Goal: Transaction & Acquisition: Purchase product/service

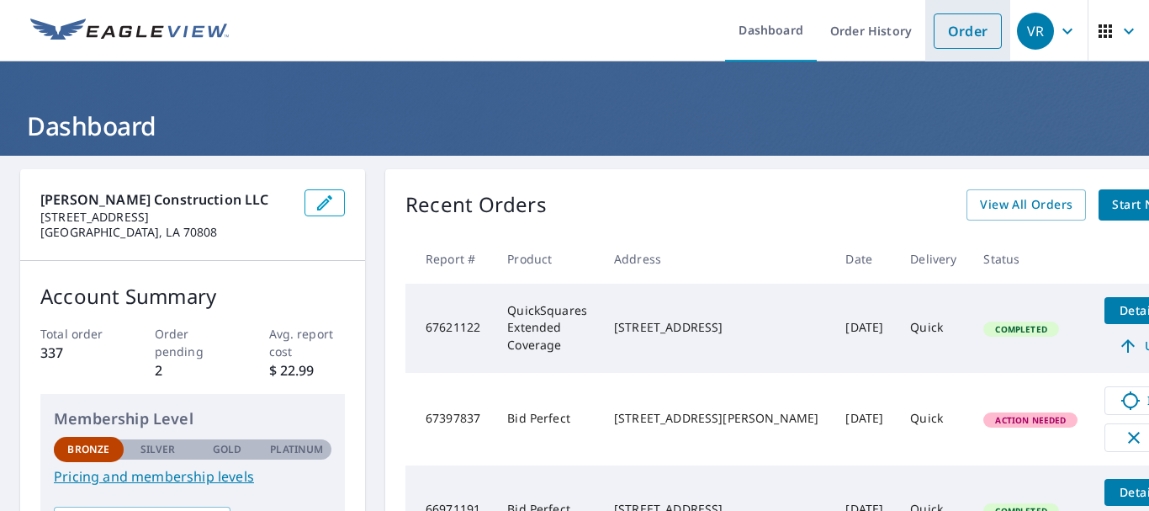
click at [954, 34] on link "Order" at bounding box center [968, 30] width 68 height 35
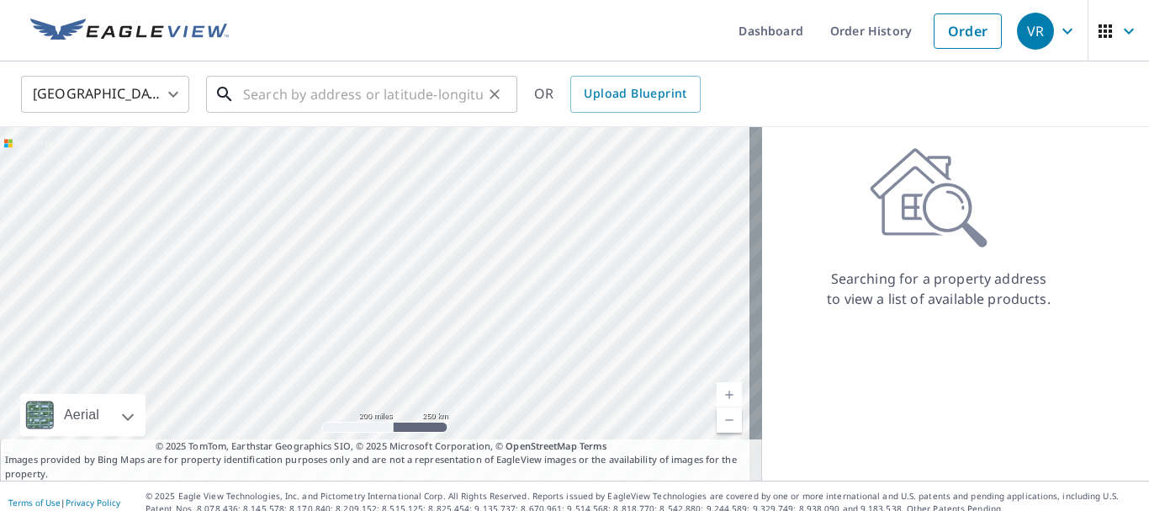
click at [252, 93] on input "text" at bounding box center [363, 94] width 240 height 47
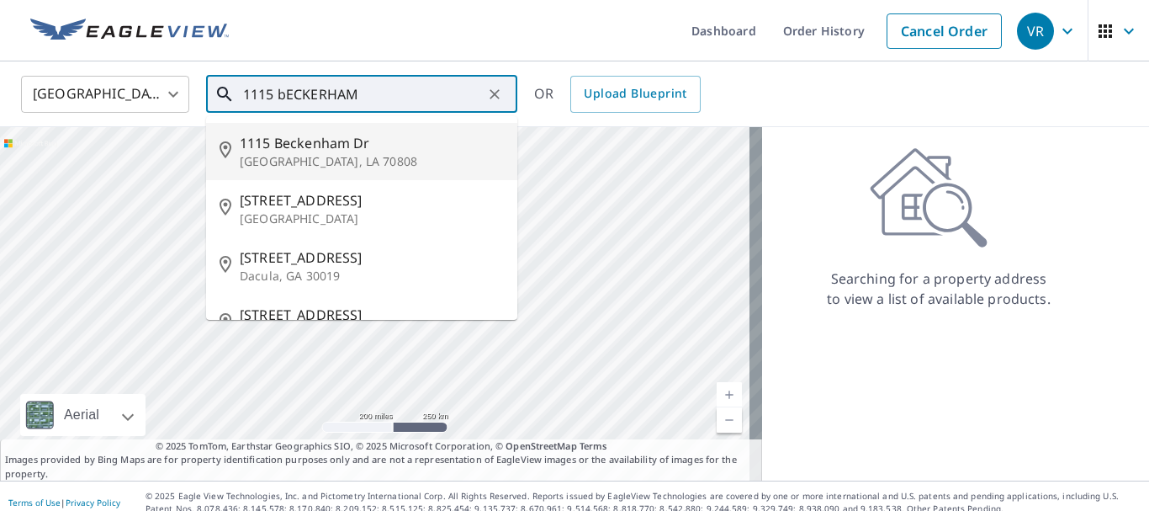
click at [283, 149] on span "1115 Beckenham Dr" at bounding box center [372, 143] width 264 height 20
type input "[STREET_ADDRESS]"
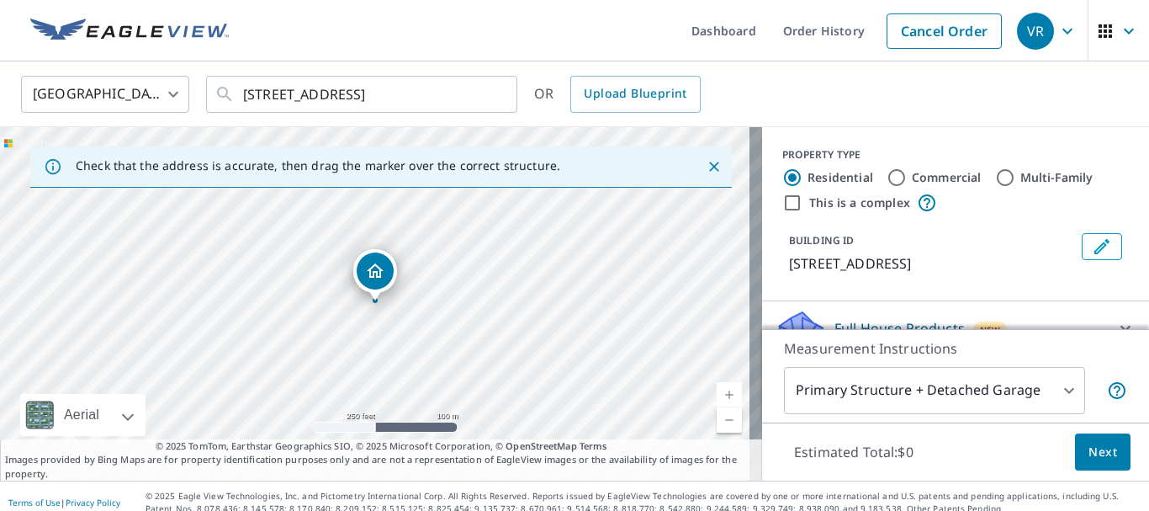
click at [374, 272] on icon "Dropped pin, building 1, Residential property, 1115 Beckenham Dr Baton Rouge, L…" at bounding box center [375, 270] width 17 height 14
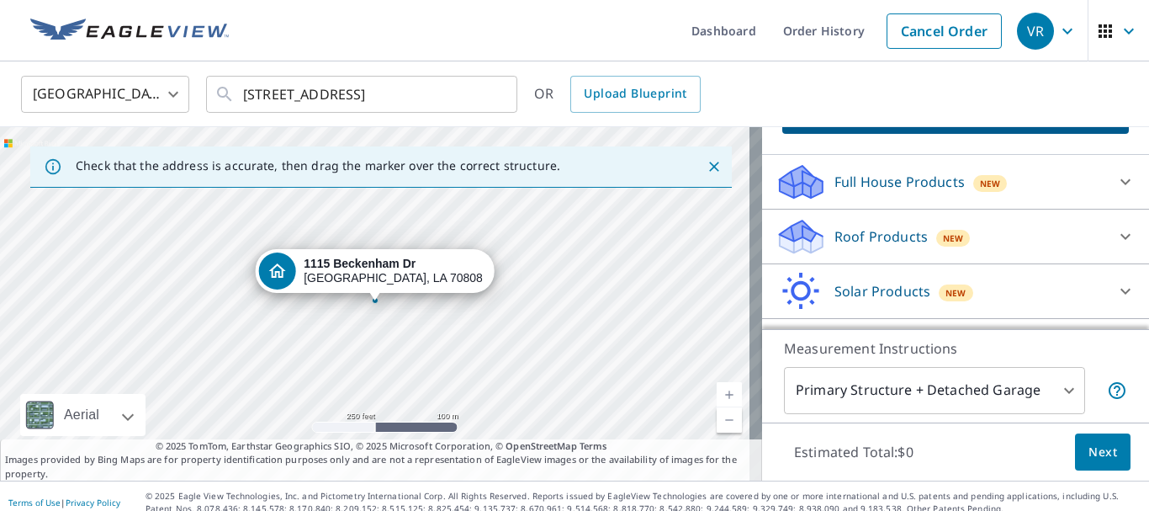
scroll to position [177, 0]
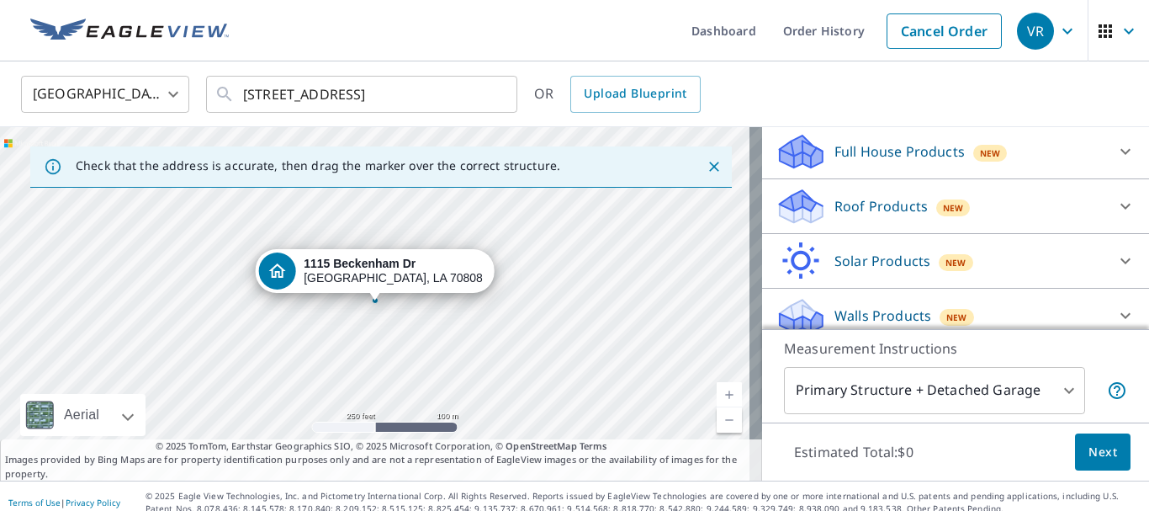
click at [882, 216] on p "Roof Products" at bounding box center [880, 206] width 93 height 20
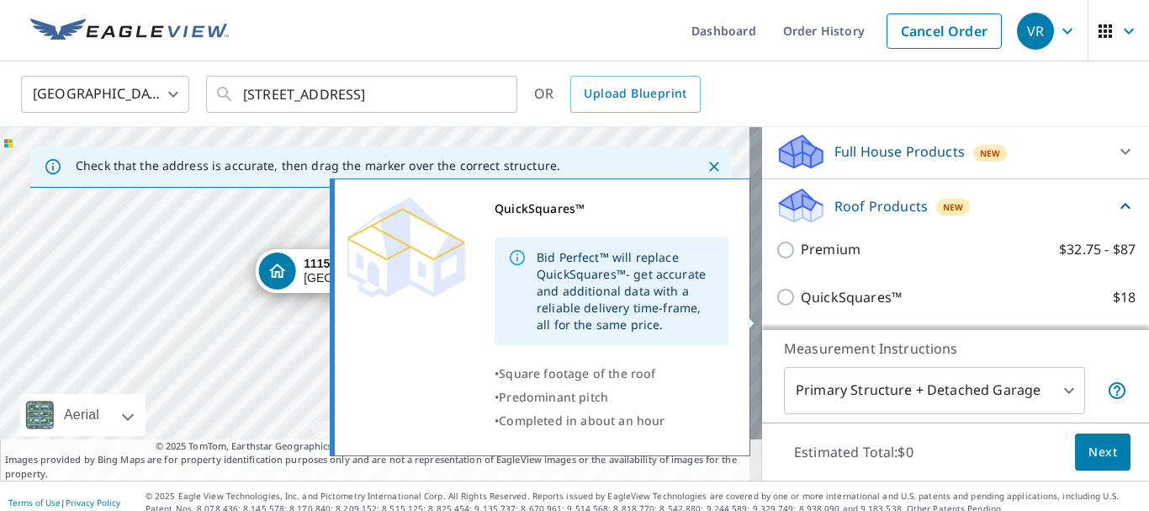
click at [842, 308] on p "QuickSquares™" at bounding box center [851, 297] width 101 height 21
click at [801, 307] on input "QuickSquares™ $18" at bounding box center [788, 297] width 25 height 20
checkbox input "true"
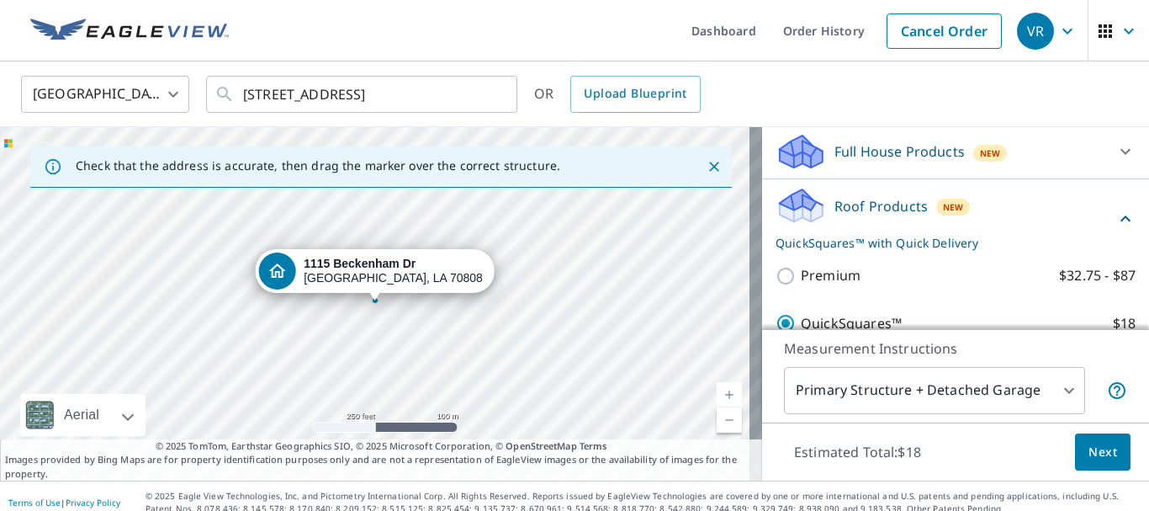
click at [1097, 447] on span "Next" at bounding box center [1102, 452] width 29 height 21
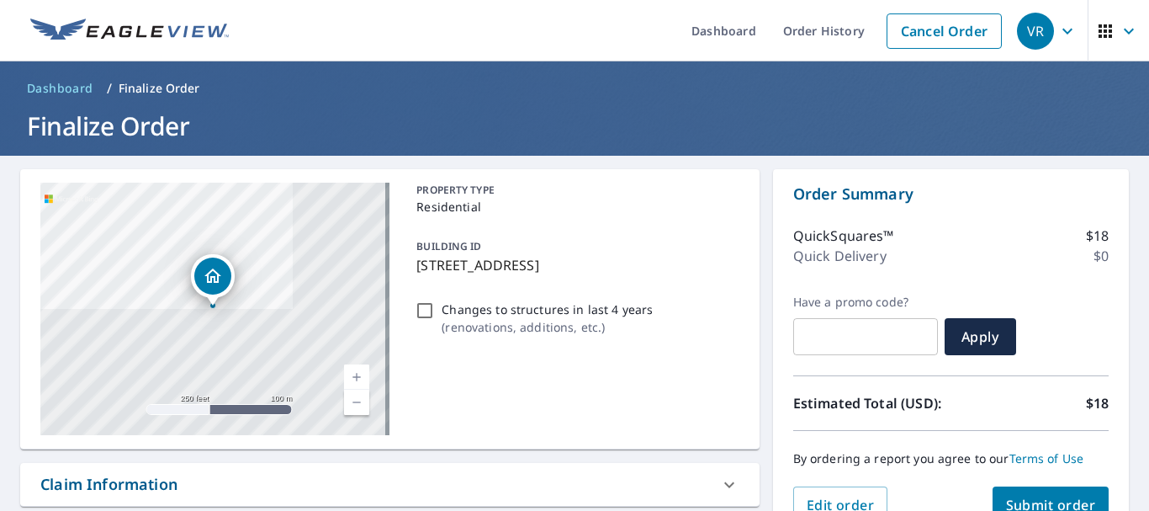
scroll to position [420, 0]
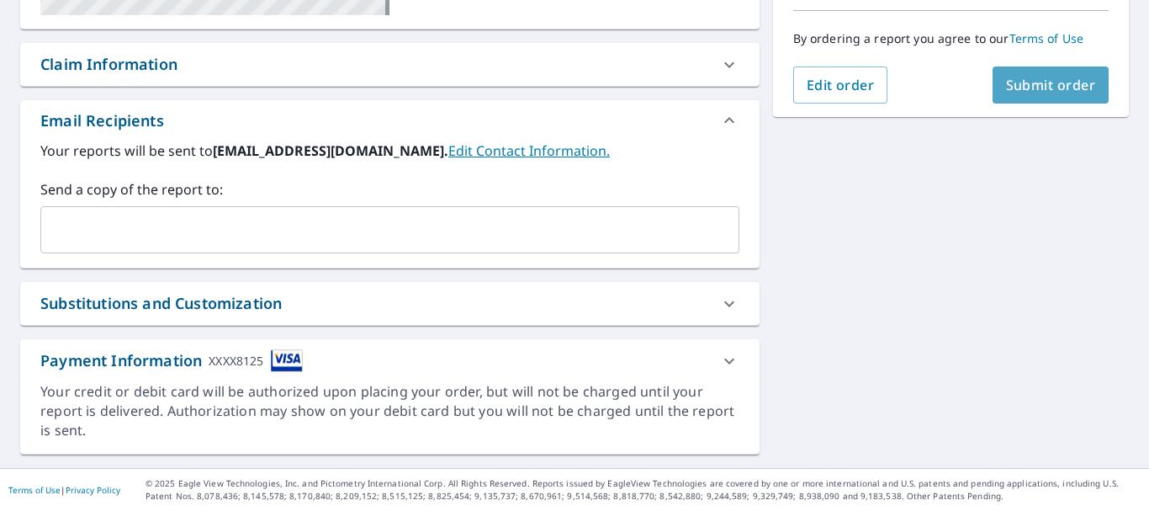
click at [1032, 91] on span "Submit order" at bounding box center [1051, 85] width 90 height 19
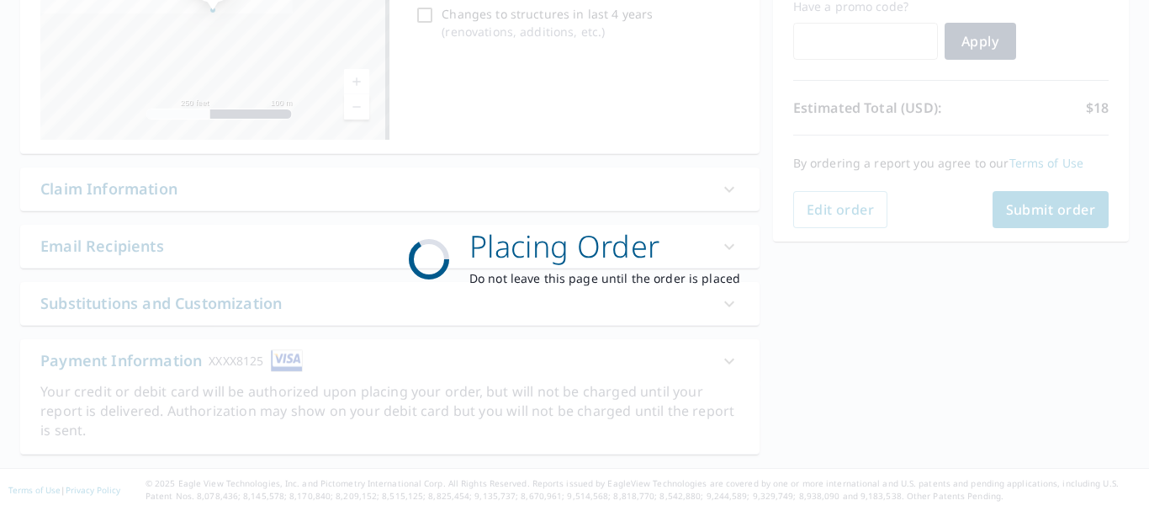
scroll to position [295, 0]
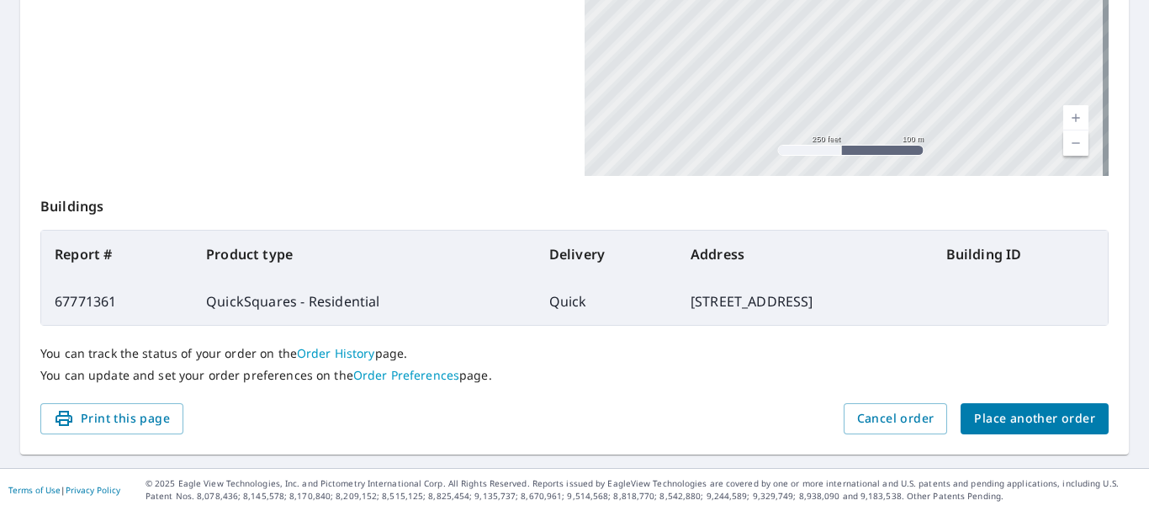
scroll to position [33, 0]
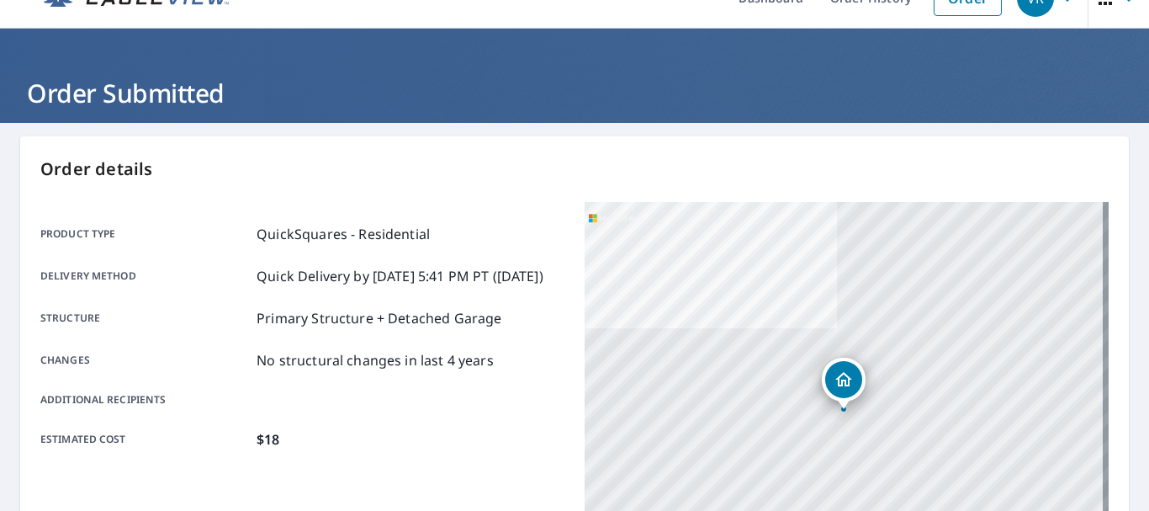
click at [867, 453] on div "[STREET_ADDRESS]" at bounding box center [847, 412] width 524 height 421
click at [863, 450] on div "[STREET_ADDRESS]" at bounding box center [847, 412] width 524 height 421
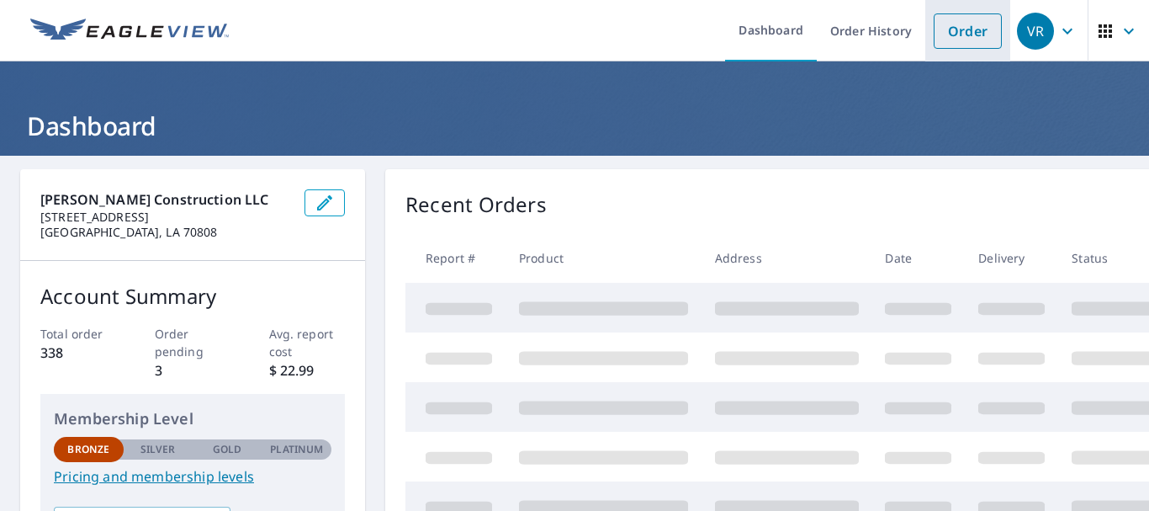
click at [941, 35] on link "Order" at bounding box center [968, 30] width 68 height 35
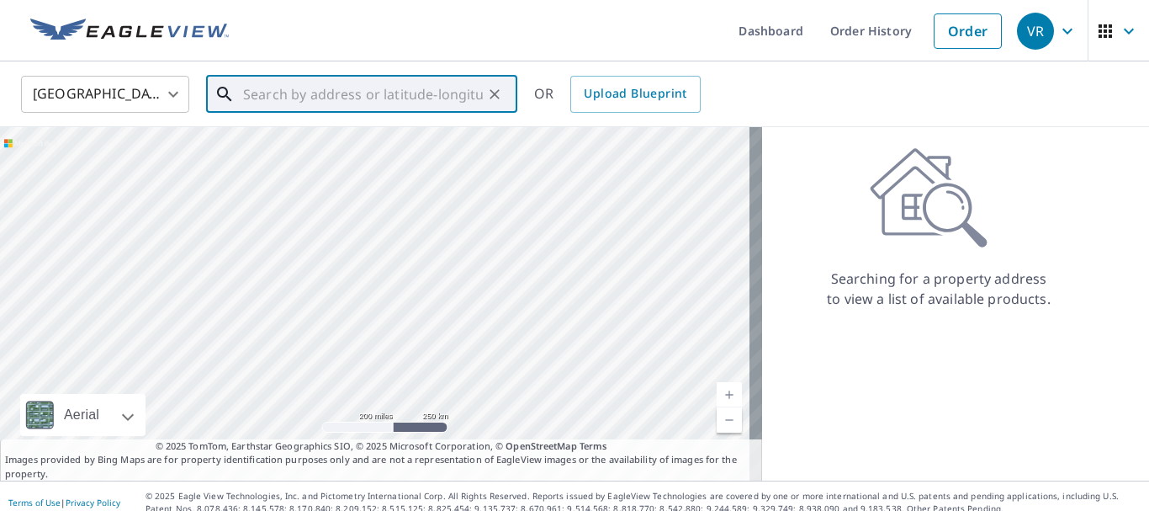
click at [263, 94] on input "text" at bounding box center [363, 94] width 240 height 47
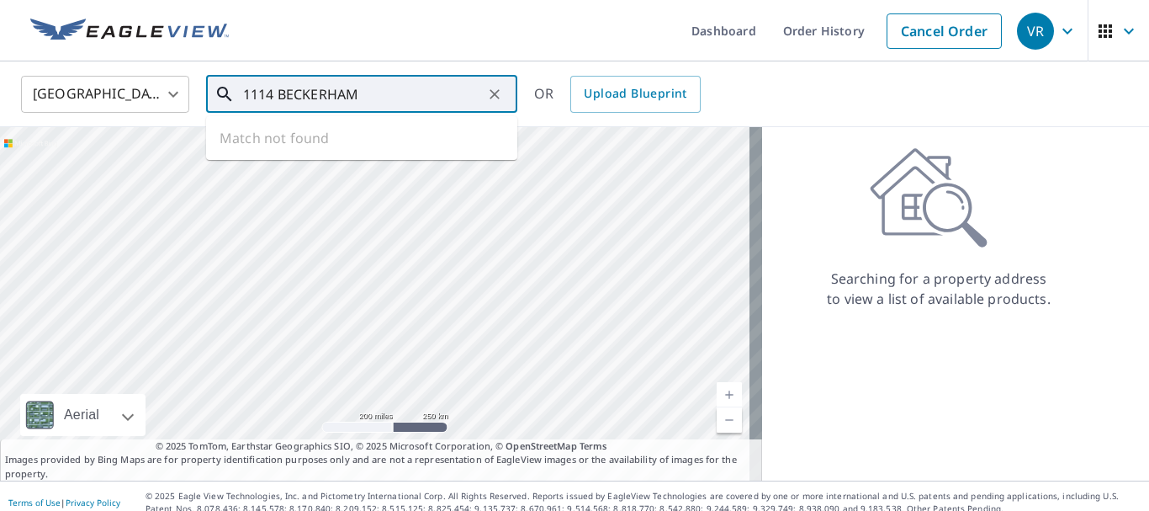
type input "1114 BECKERHAM"
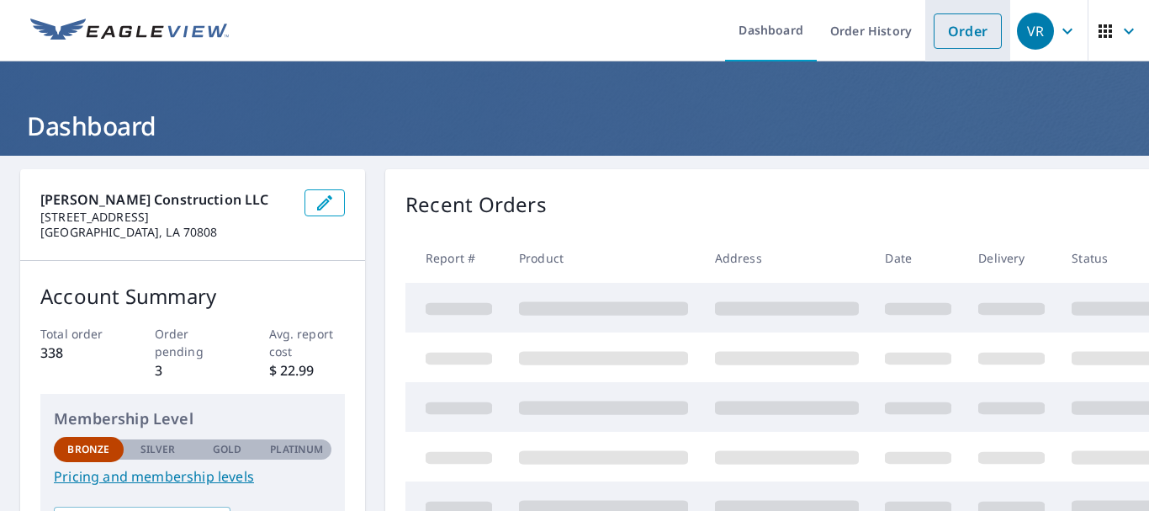
click at [953, 30] on link "Order" at bounding box center [968, 30] width 68 height 35
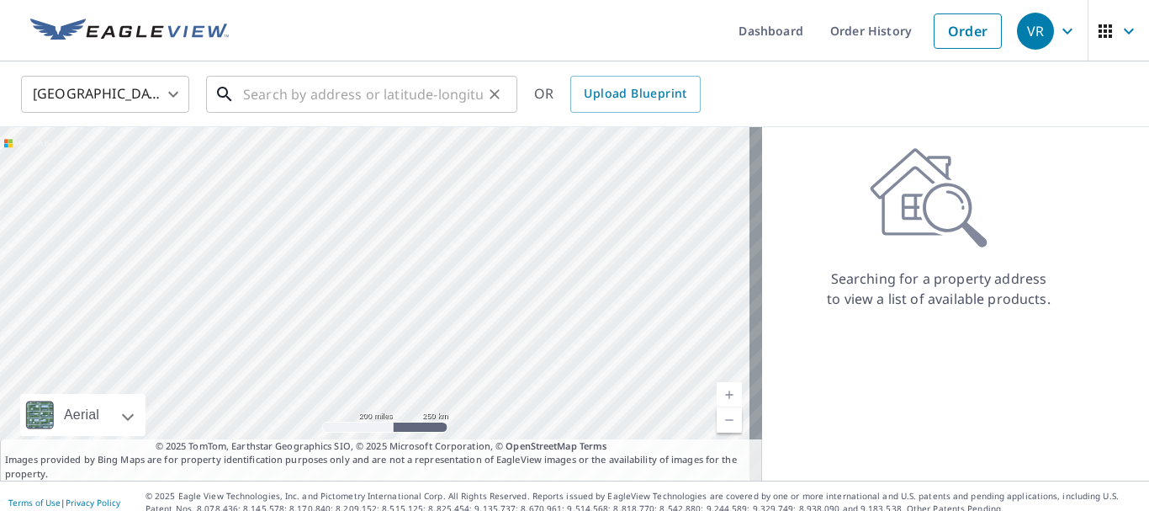
click at [269, 94] on input "text" at bounding box center [363, 94] width 240 height 47
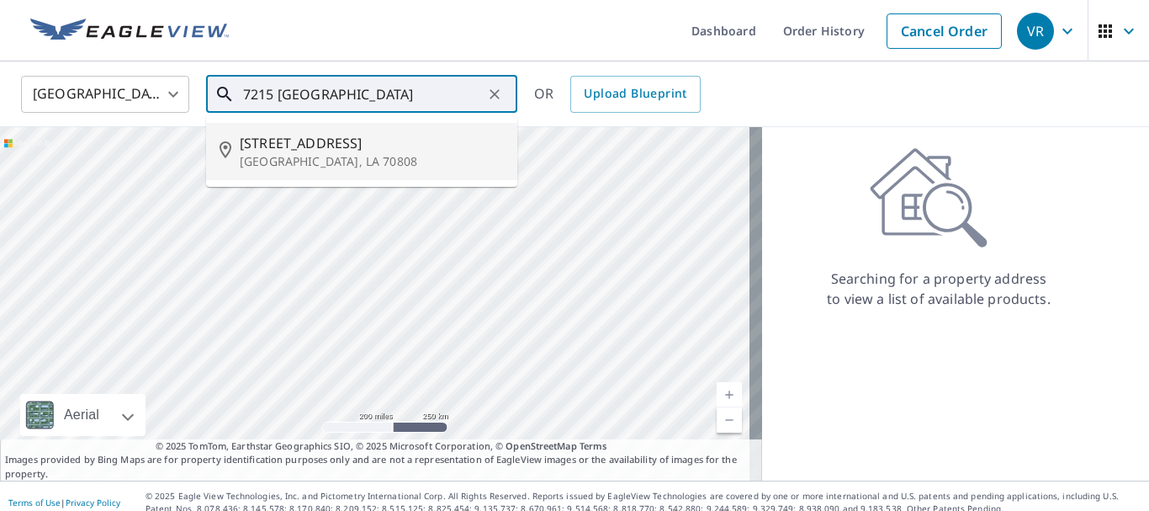
click at [278, 144] on span "7215 Barford Ave" at bounding box center [372, 143] width 264 height 20
type input "7215 Barford Ave Baton Rouge, LA 70808"
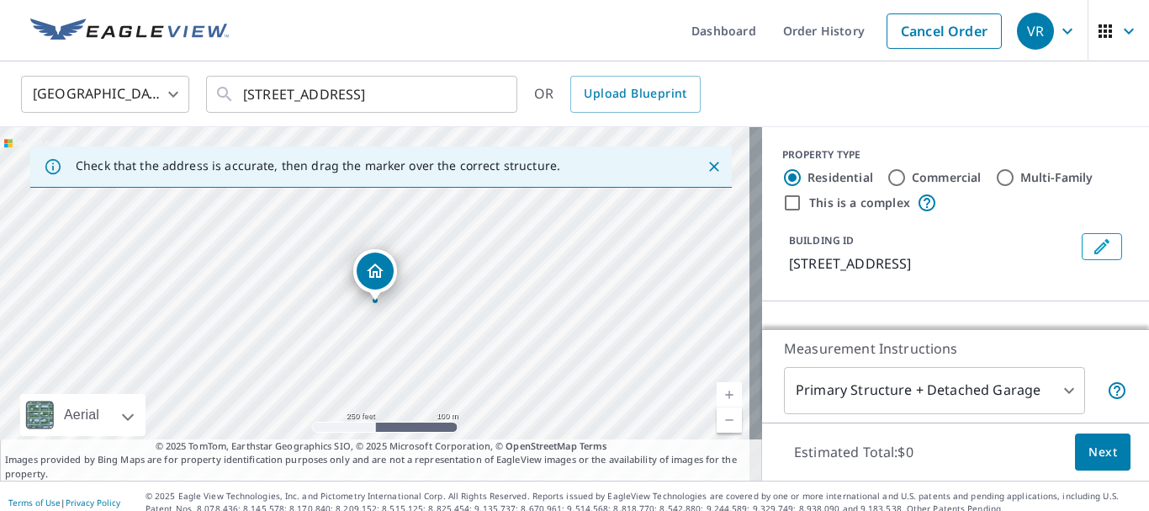
click at [374, 270] on icon "Dropped pin, building 1, Residential property, 7215 Barford Ave Baton Rouge, LA…" at bounding box center [375, 271] width 20 height 20
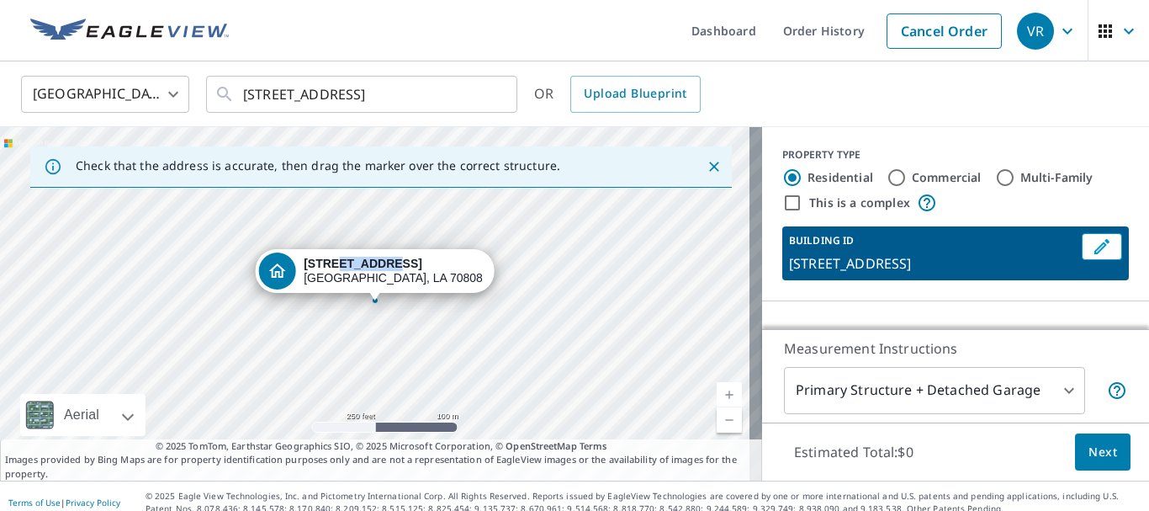
click at [374, 270] on div "7215 Barford Ave Baton Rouge, LA 70808" at bounding box center [393, 271] width 179 height 29
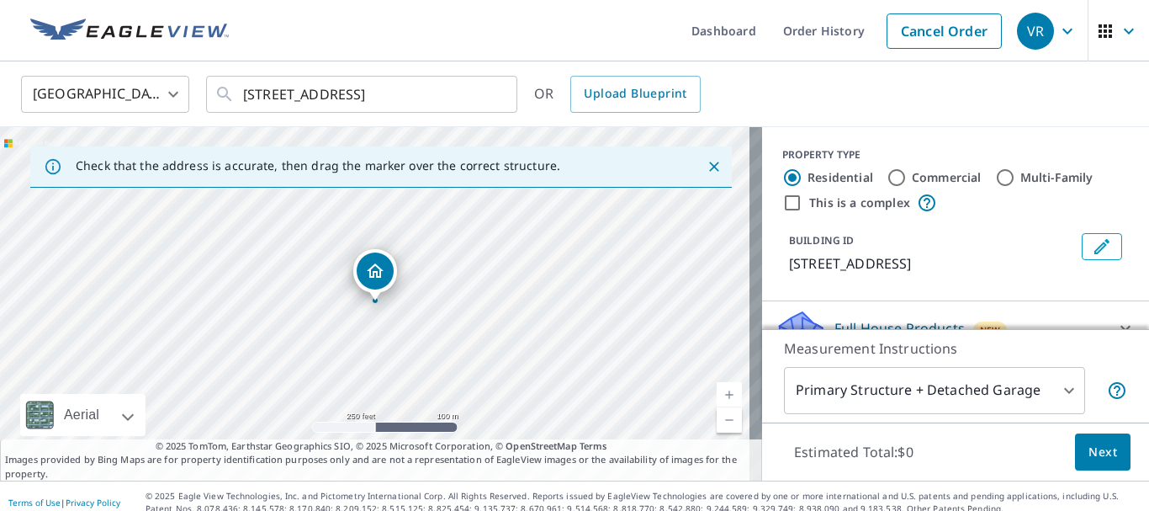
click at [374, 270] on icon "Dropped pin, building 1, Residential property, 7215 Barford Ave Baton Rouge, LA…" at bounding box center [375, 271] width 20 height 20
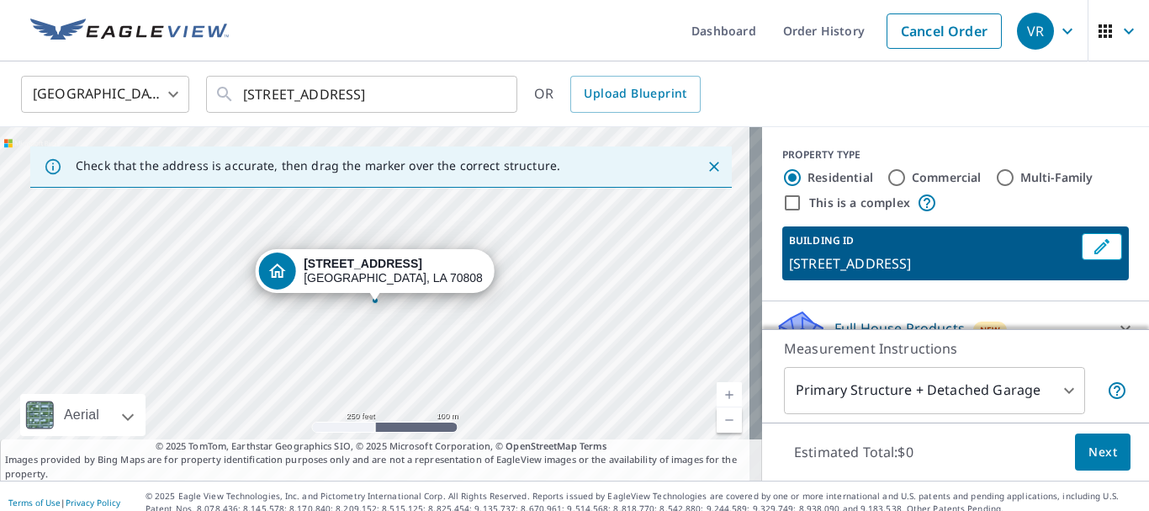
scroll to position [177, 0]
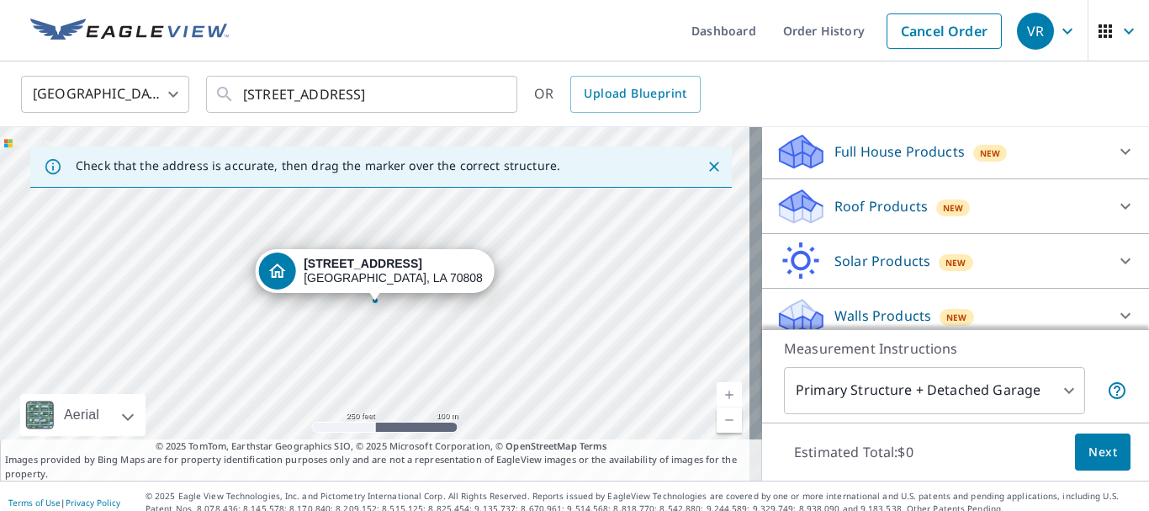
click at [869, 204] on p "Roof Products" at bounding box center [880, 206] width 93 height 20
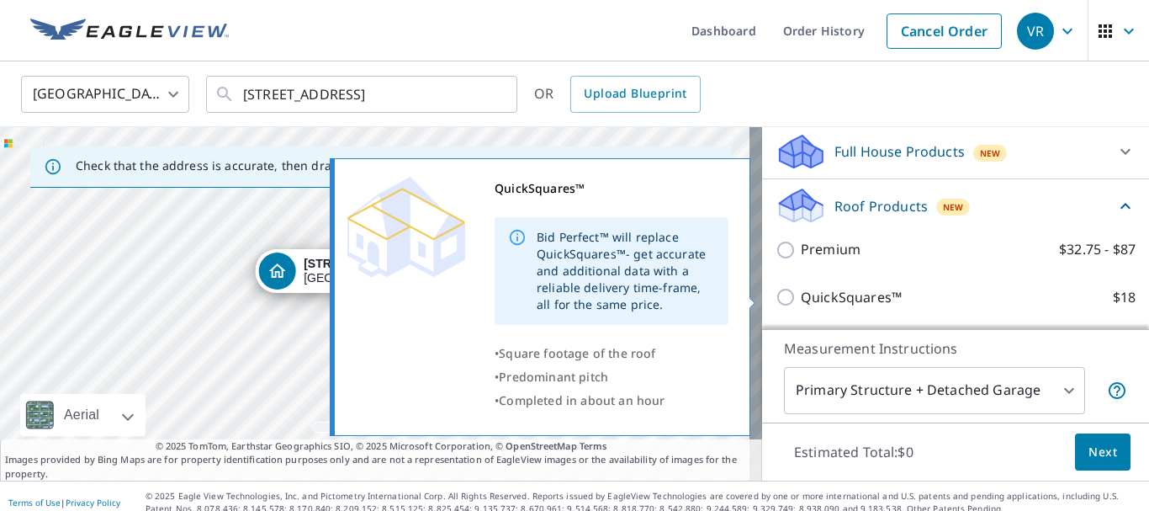
click at [841, 301] on p "QuickSquares™" at bounding box center [851, 297] width 101 height 21
click at [801, 301] on input "QuickSquares™ $18" at bounding box center [788, 297] width 25 height 20
checkbox input "true"
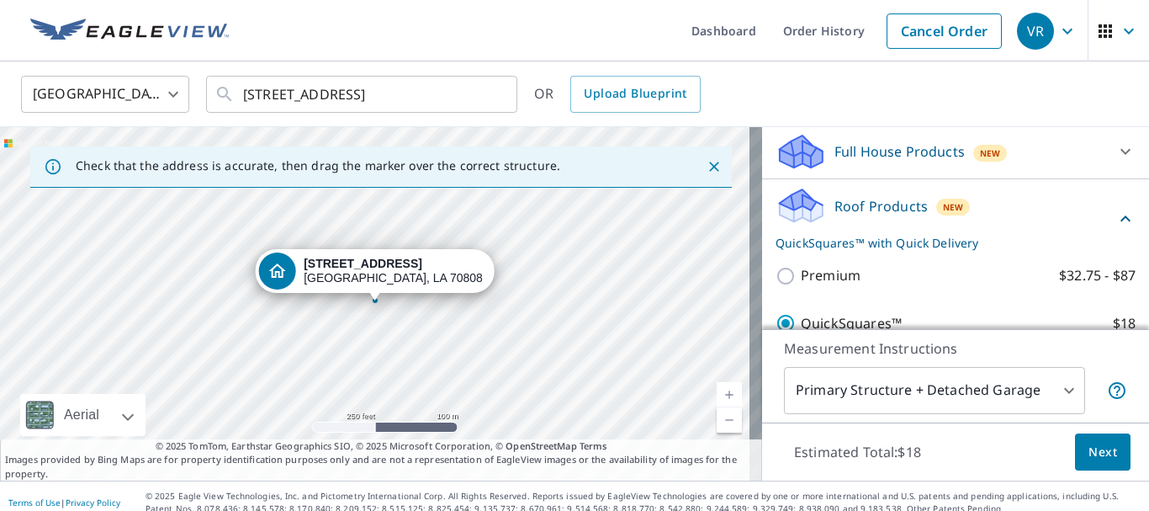
click at [1095, 453] on span "Next" at bounding box center [1102, 452] width 29 height 21
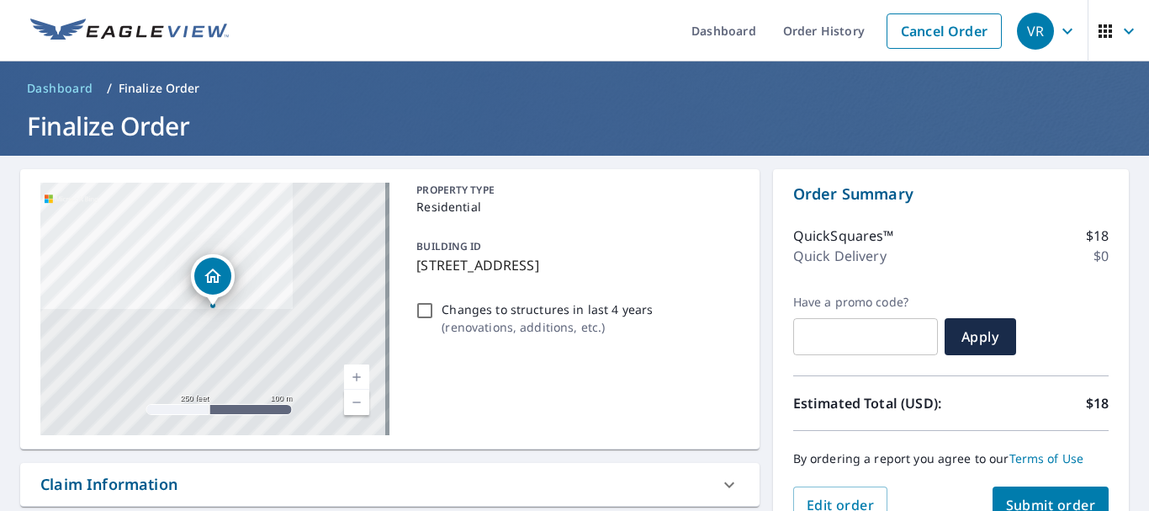
click at [1039, 497] on span "Submit order" at bounding box center [1051, 504] width 90 height 19
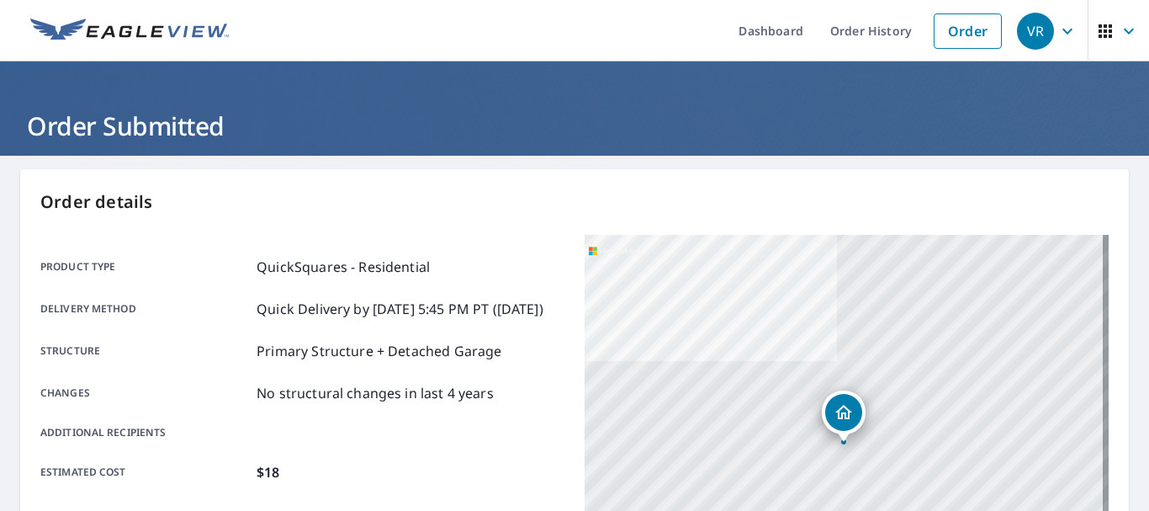
scroll to position [447, 0]
